Goal: Task Accomplishment & Management: Use online tool/utility

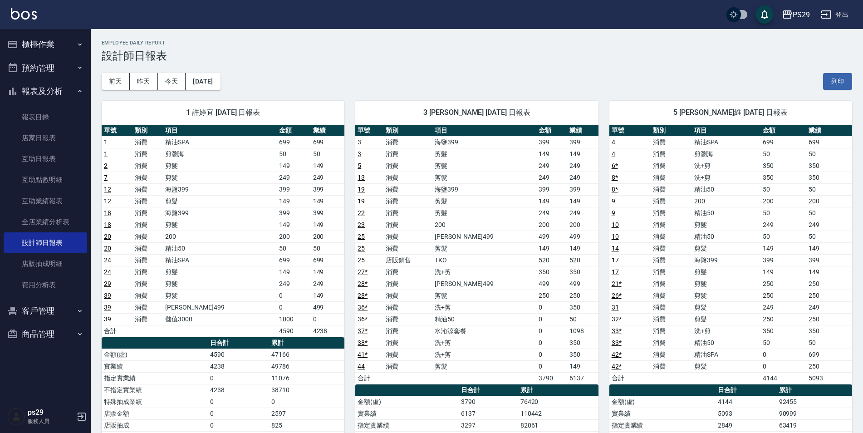
click at [35, 20] on link at bounding box center [24, 14] width 26 height 13
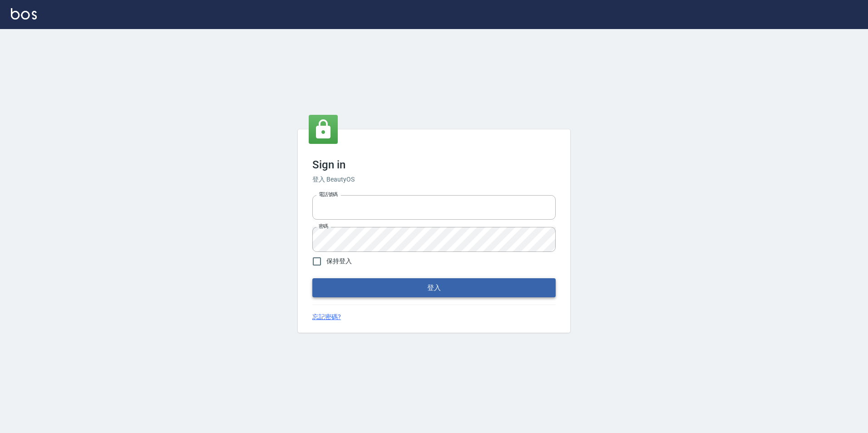
type input "0422269797"
click at [391, 289] on button "登入" at bounding box center [433, 287] width 243 height 19
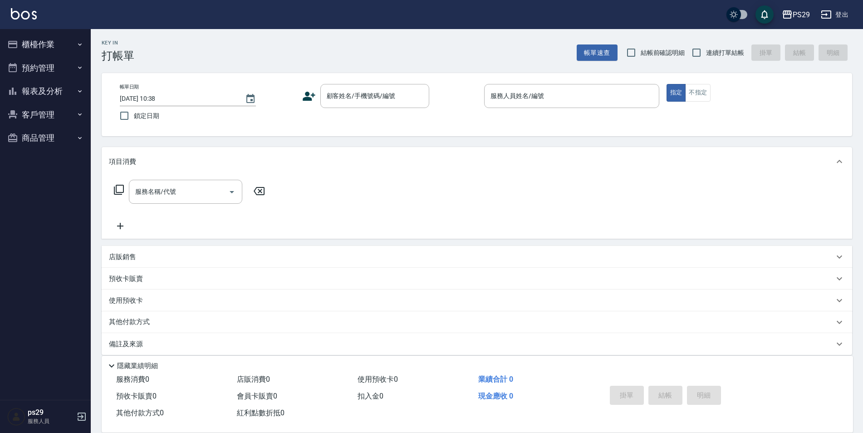
click at [30, 20] on link at bounding box center [24, 14] width 26 height 13
click at [21, 19] on img at bounding box center [24, 13] width 26 height 11
click at [12, 15] on img at bounding box center [24, 13] width 26 height 11
click at [25, 17] on img at bounding box center [24, 13] width 26 height 11
